Goal: Task Accomplishment & Management: Use online tool/utility

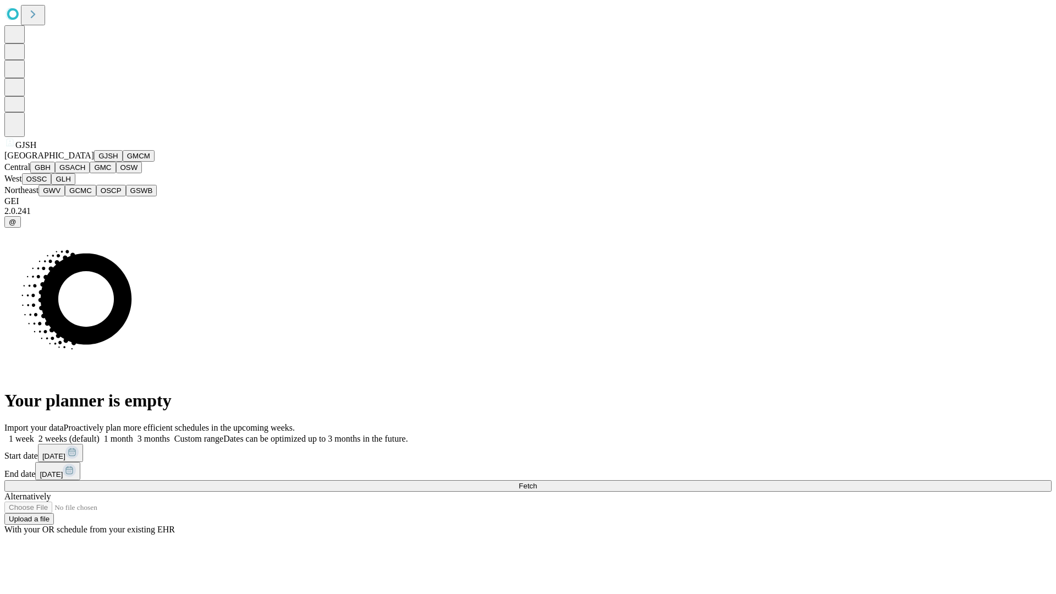
click at [94, 162] on button "GJSH" at bounding box center [108, 156] width 29 height 12
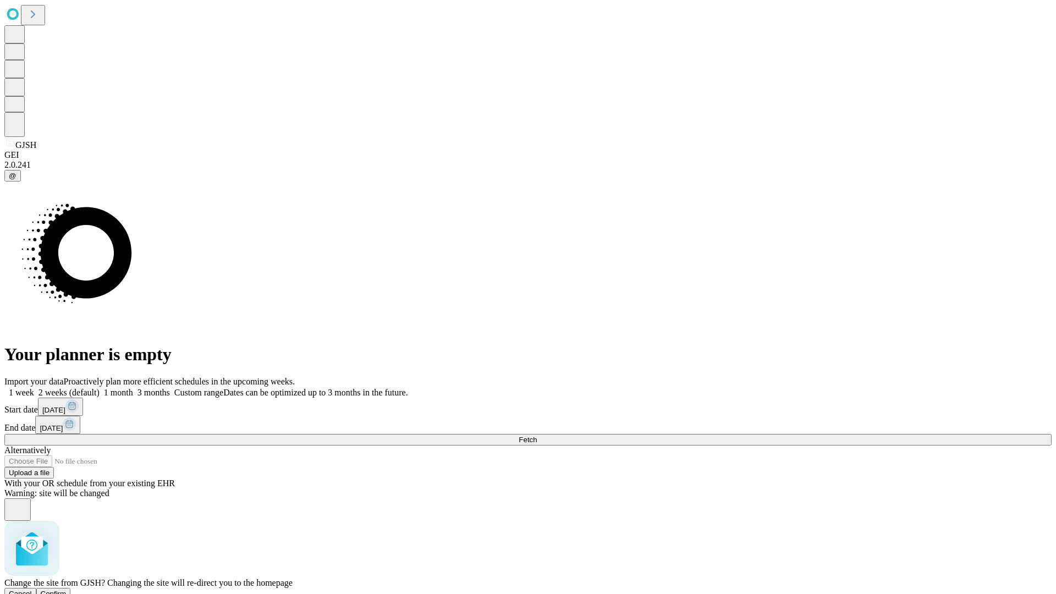
click at [67, 590] on span "Confirm" at bounding box center [54, 594] width 26 height 8
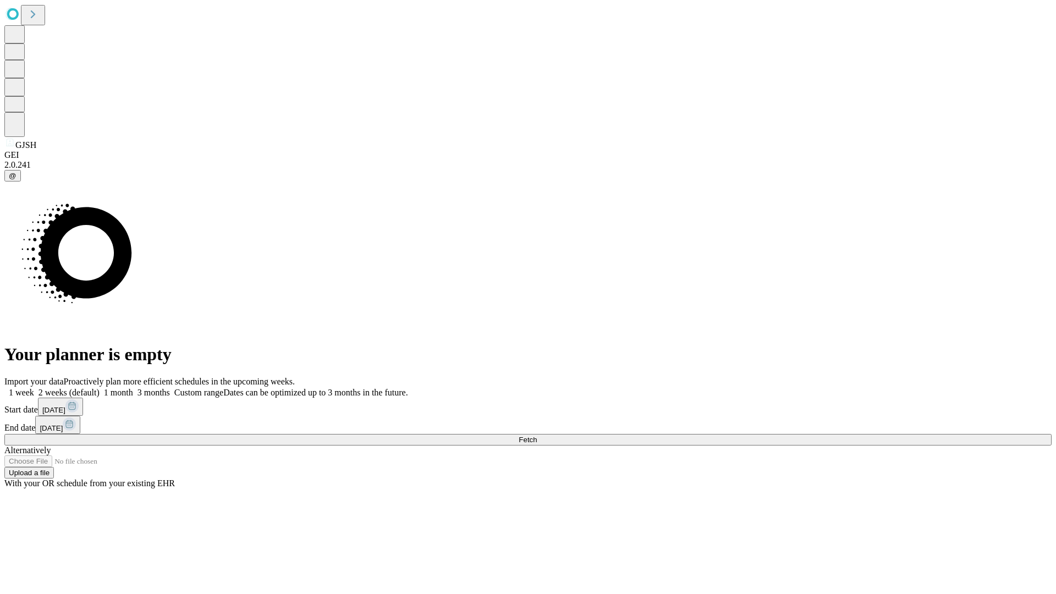
click at [100, 388] on label "2 weeks (default)" at bounding box center [66, 392] width 65 height 9
click at [537, 436] on span "Fetch" at bounding box center [528, 440] width 18 height 8
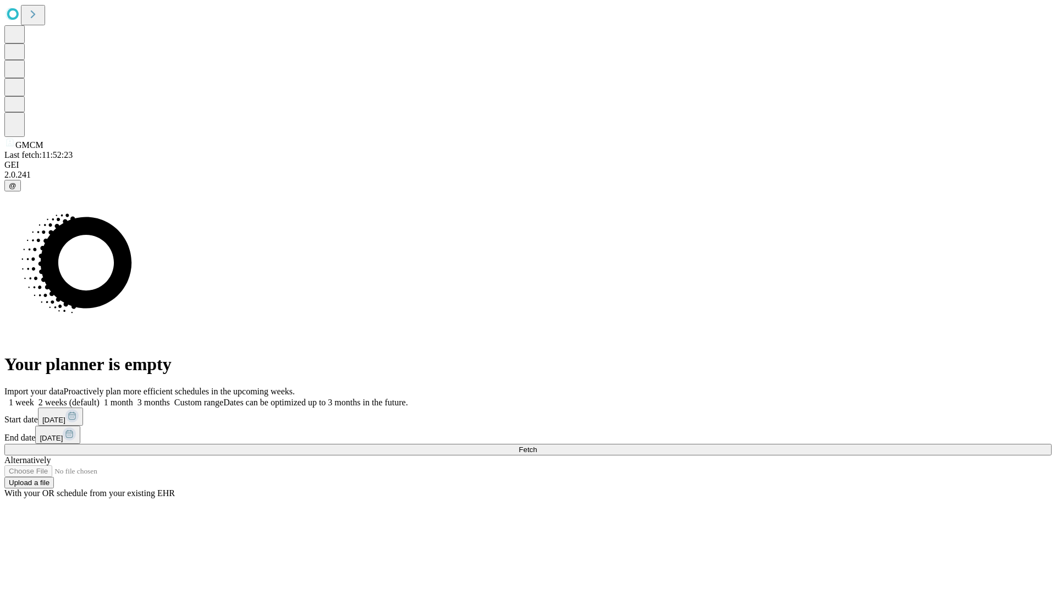
click at [100, 398] on label "2 weeks (default)" at bounding box center [66, 402] width 65 height 9
click at [537, 446] on span "Fetch" at bounding box center [528, 450] width 18 height 8
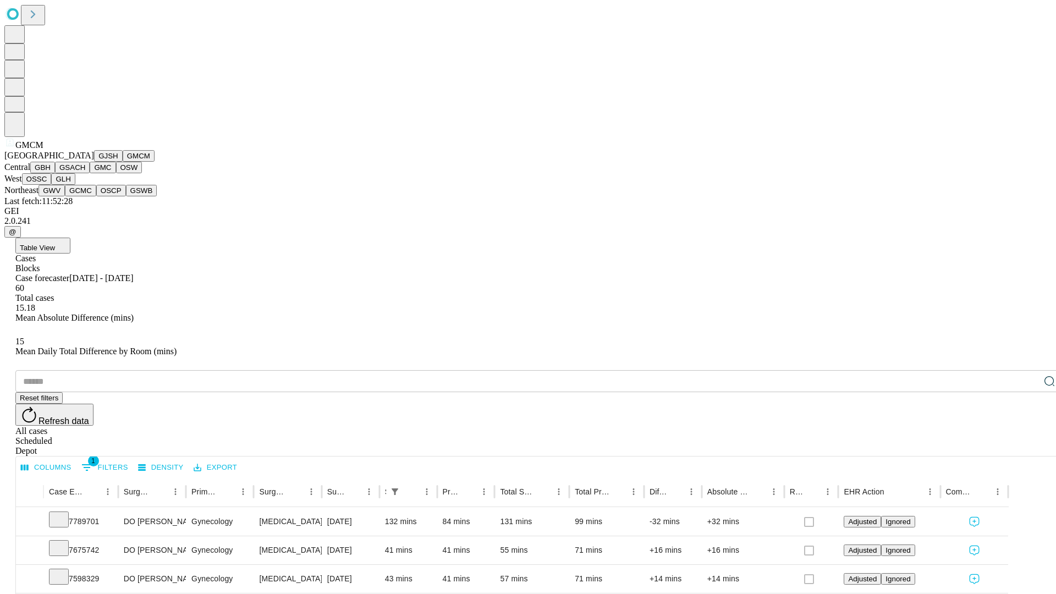
click at [55, 173] on button "GBH" at bounding box center [42, 168] width 25 height 12
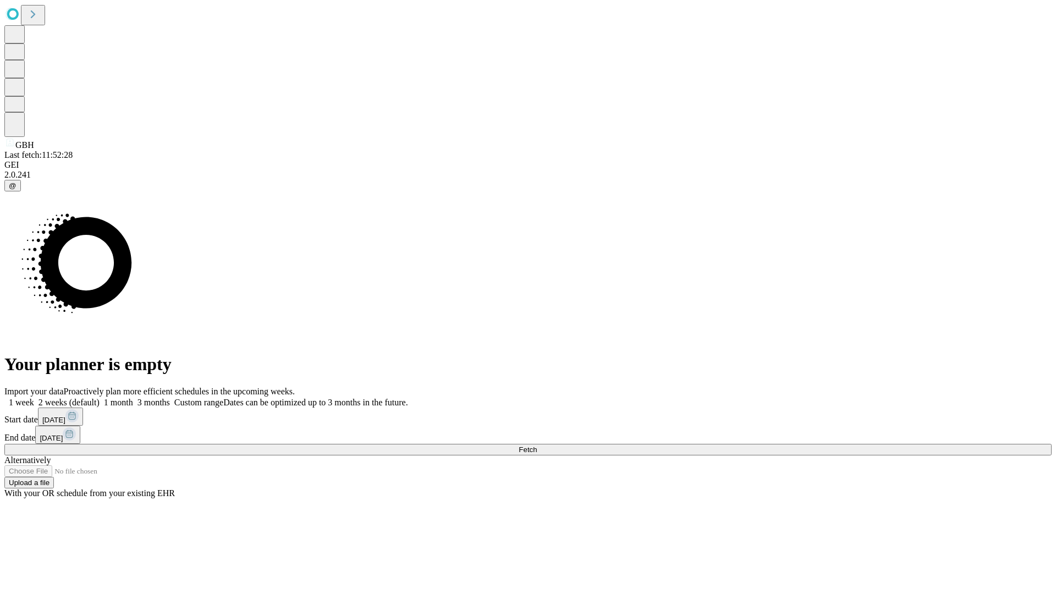
click at [100, 398] on label "2 weeks (default)" at bounding box center [66, 402] width 65 height 9
click at [537, 446] on span "Fetch" at bounding box center [528, 450] width 18 height 8
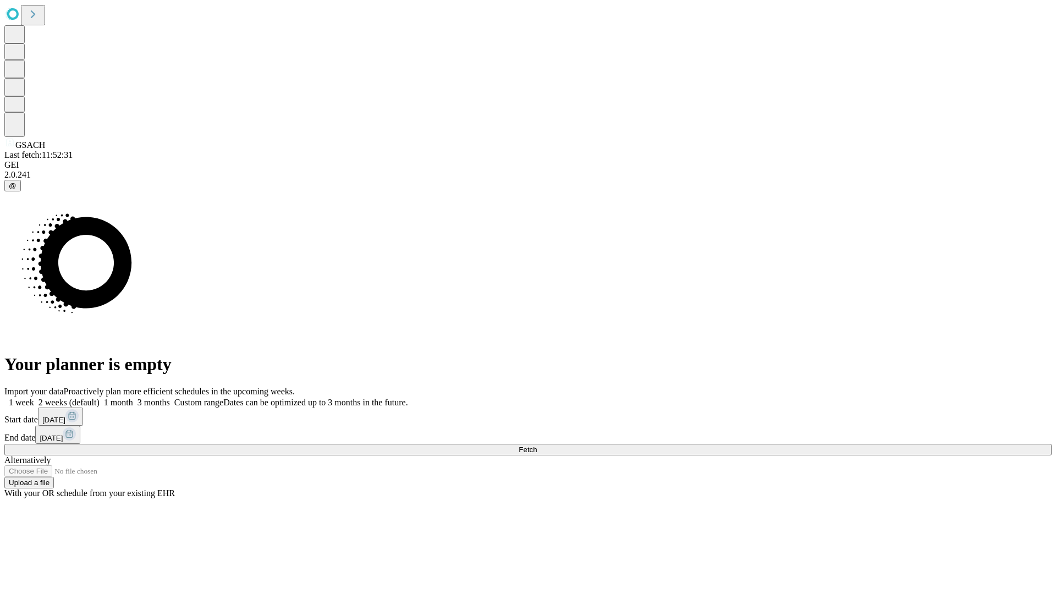
click at [537, 446] on span "Fetch" at bounding box center [528, 450] width 18 height 8
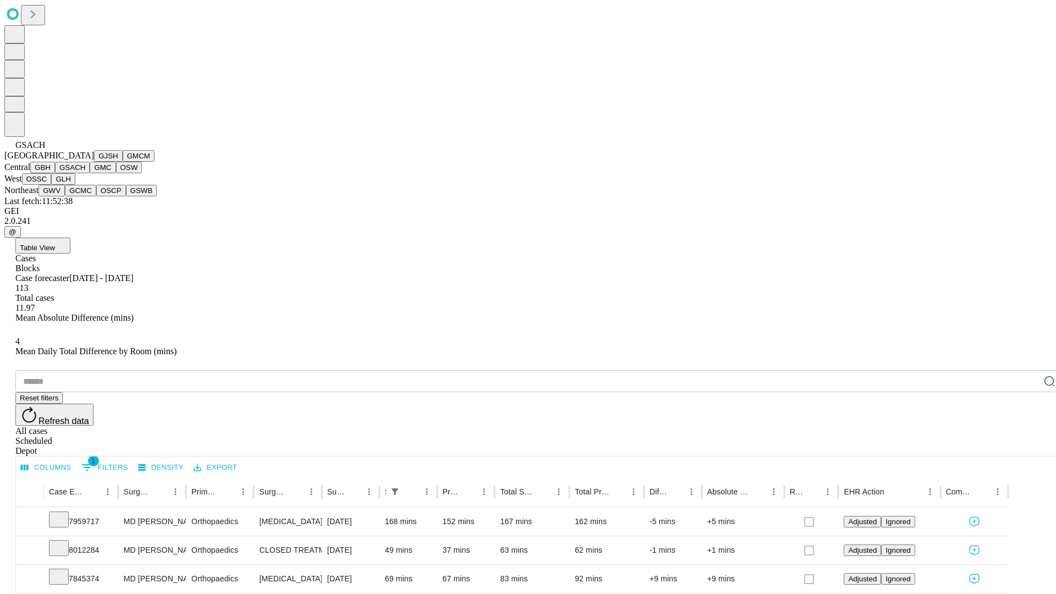
click at [90, 173] on button "GMC" at bounding box center [103, 168] width 26 height 12
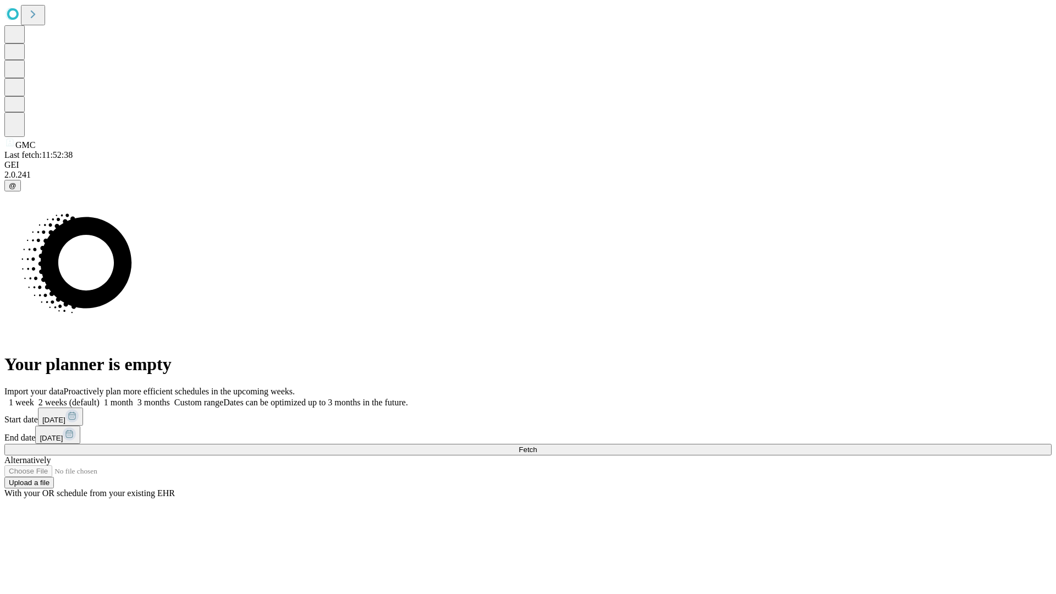
click at [100, 398] on label "2 weeks (default)" at bounding box center [66, 402] width 65 height 9
click at [537, 446] on span "Fetch" at bounding box center [528, 450] width 18 height 8
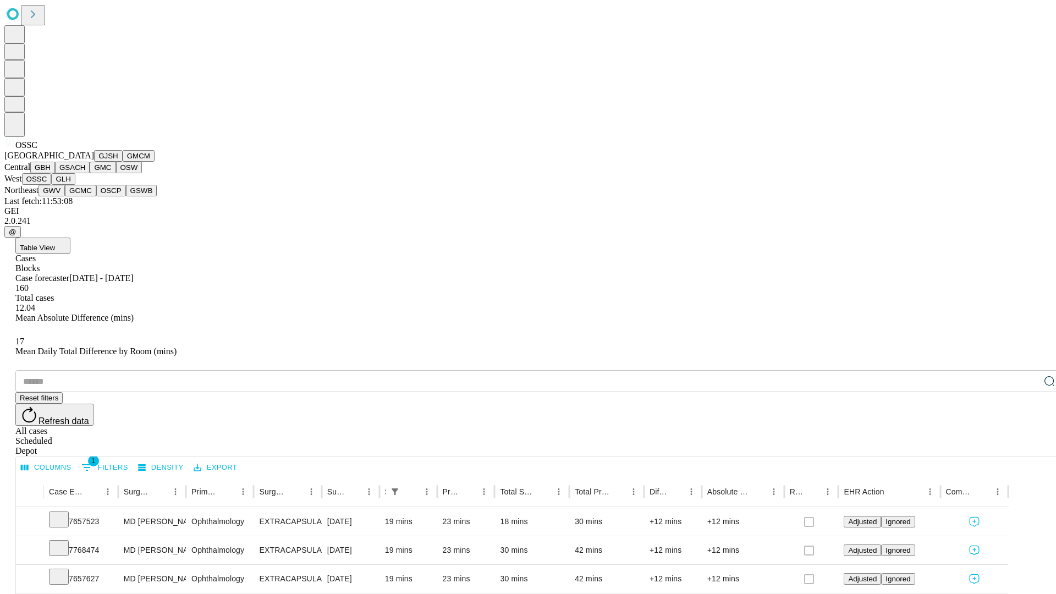
click at [75, 185] on button "GLH" at bounding box center [63, 179] width 24 height 12
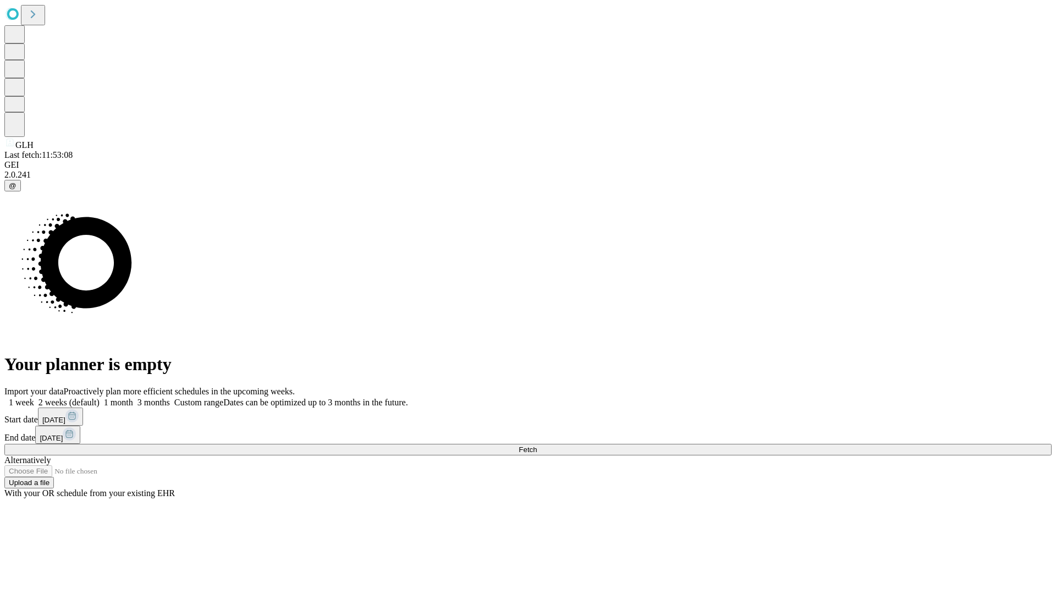
click at [100, 398] on label "2 weeks (default)" at bounding box center [66, 402] width 65 height 9
click at [537, 446] on span "Fetch" at bounding box center [528, 450] width 18 height 8
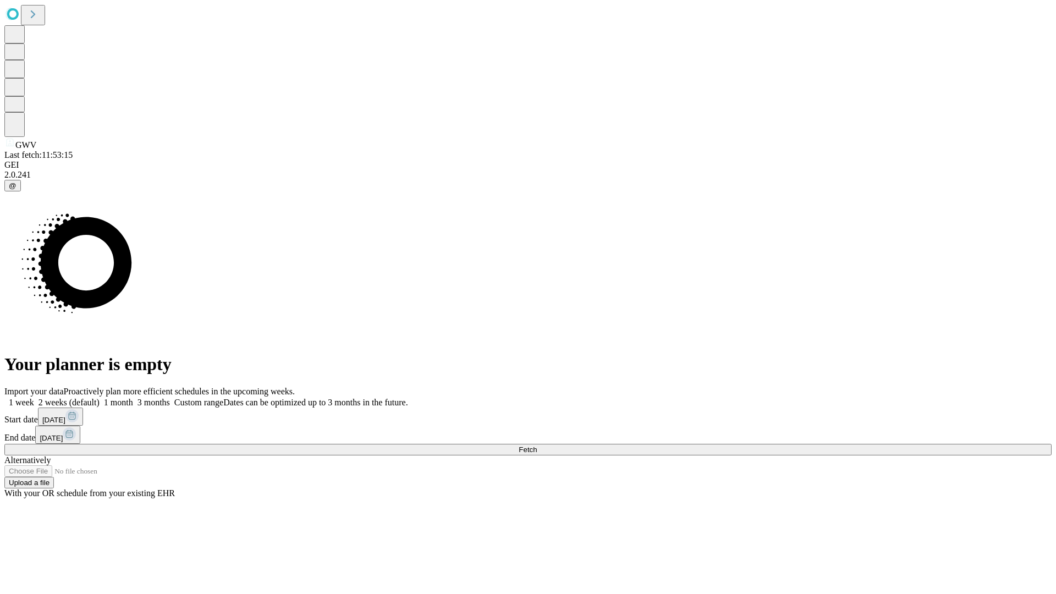
click at [100, 398] on label "2 weeks (default)" at bounding box center [66, 402] width 65 height 9
click at [537, 446] on span "Fetch" at bounding box center [528, 450] width 18 height 8
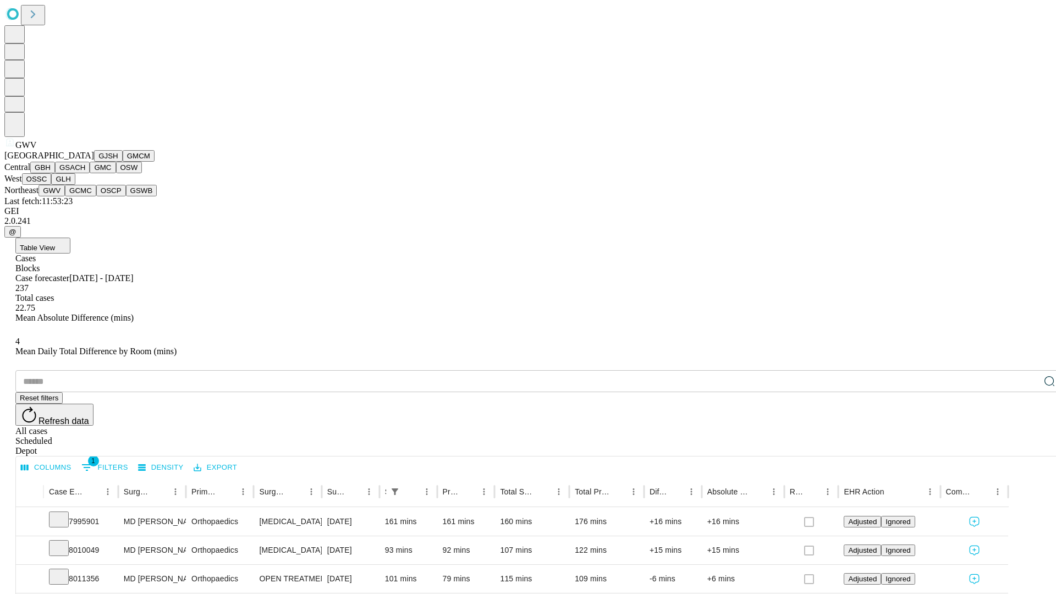
click at [85, 196] on button "GCMC" at bounding box center [80, 191] width 31 height 12
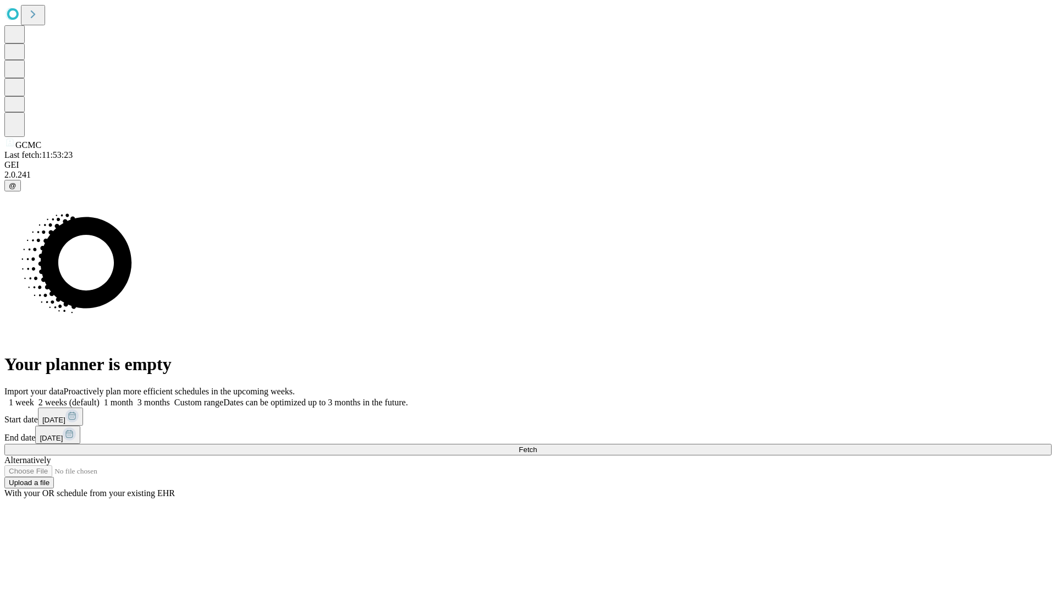
click at [100, 398] on label "2 weeks (default)" at bounding box center [66, 402] width 65 height 9
click at [537, 446] on span "Fetch" at bounding box center [528, 450] width 18 height 8
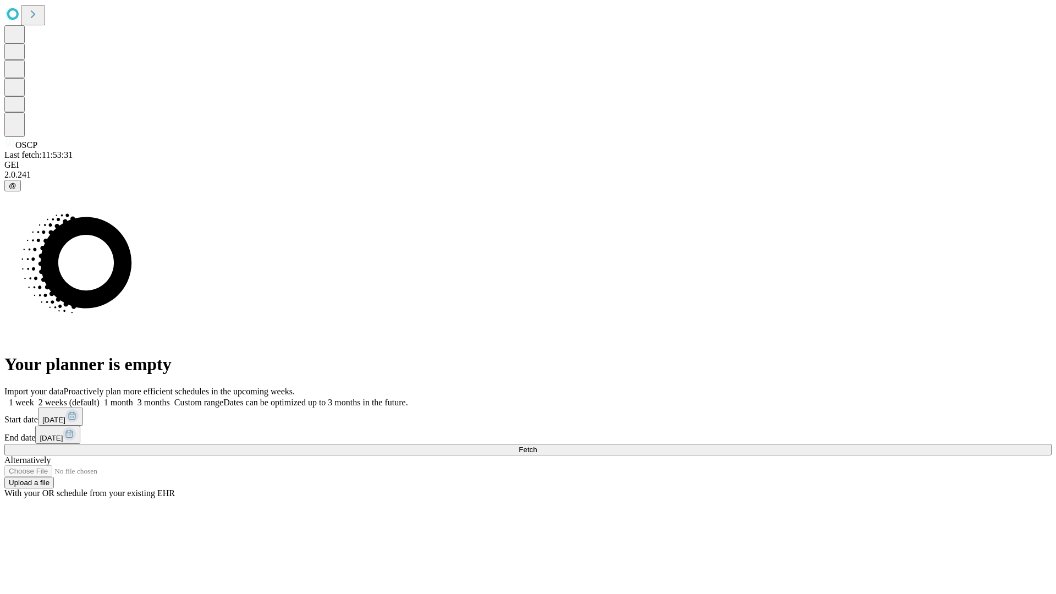
click at [100, 398] on label "2 weeks (default)" at bounding box center [66, 402] width 65 height 9
click at [537, 446] on span "Fetch" at bounding box center [528, 450] width 18 height 8
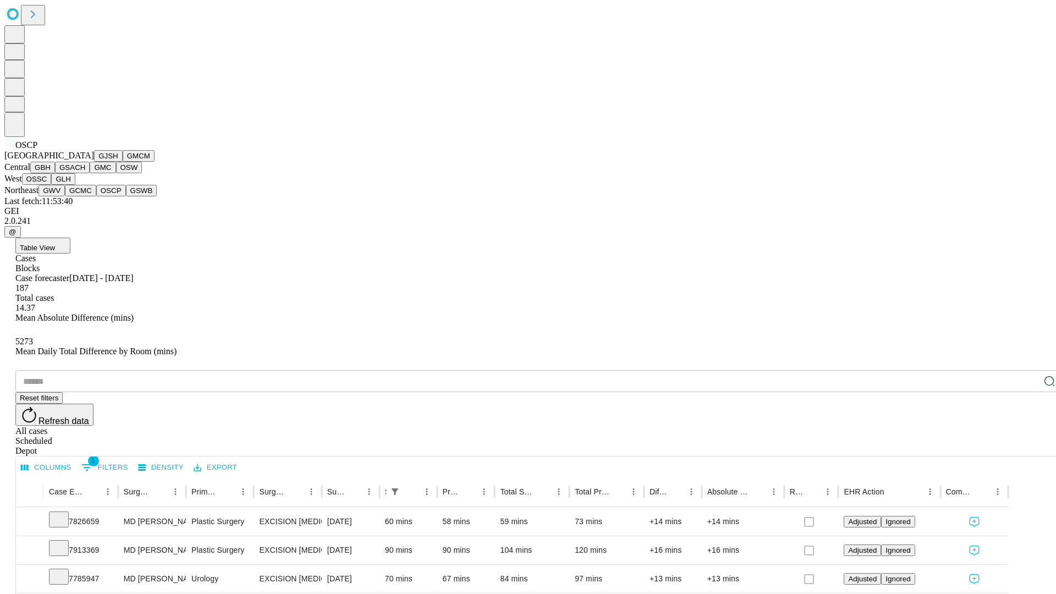
click at [126, 196] on button "GSWB" at bounding box center [141, 191] width 31 height 12
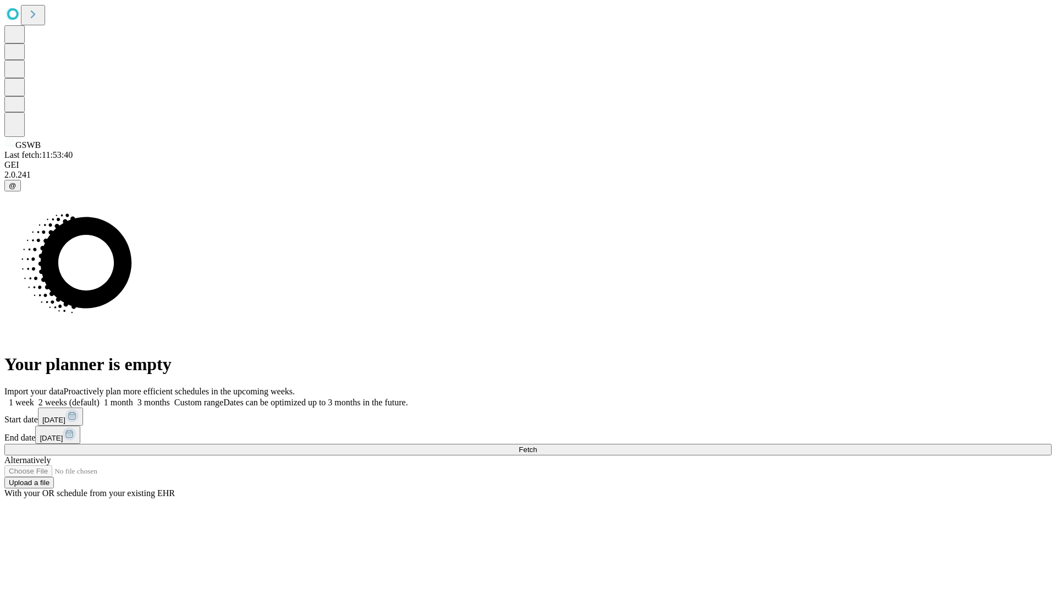
click at [100, 398] on label "2 weeks (default)" at bounding box center [66, 402] width 65 height 9
click at [537, 446] on span "Fetch" at bounding box center [528, 450] width 18 height 8
